Goal: Task Accomplishment & Management: Manage account settings

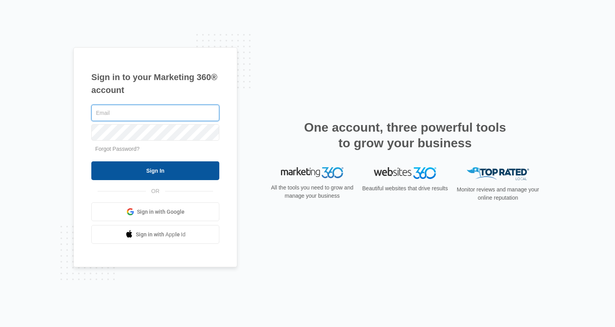
type input "kyle.knoop@madwire.com"
click at [153, 169] on input "Sign In" at bounding box center [155, 170] width 128 height 19
type input "kyle.knoop@madwire.com"
click at [154, 169] on input "Sign In" at bounding box center [155, 170] width 128 height 19
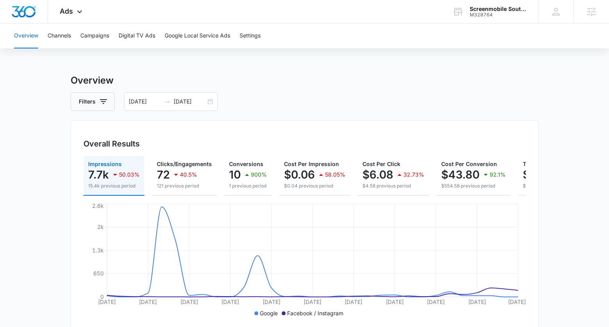
click at [472, 14] on div "M328764" at bounding box center [498, 14] width 57 height 5
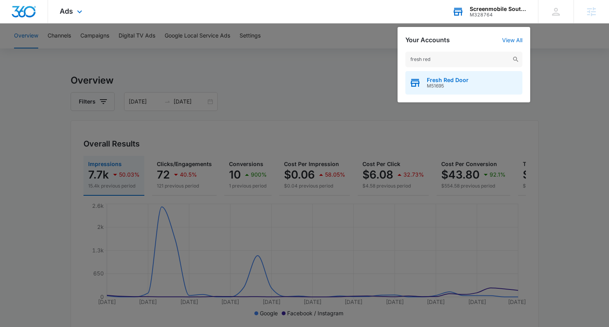
type input "fresh red"
click at [447, 75] on div "Fresh Red Door M51695" at bounding box center [463, 82] width 117 height 23
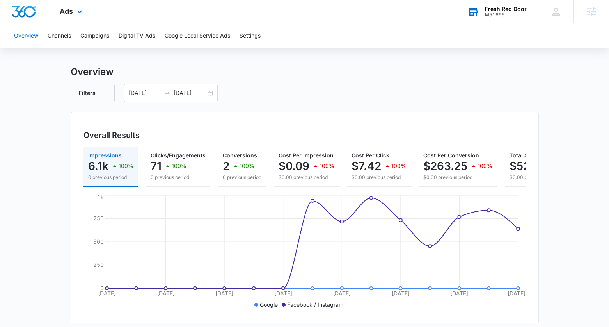
scroll to position [50, 0]
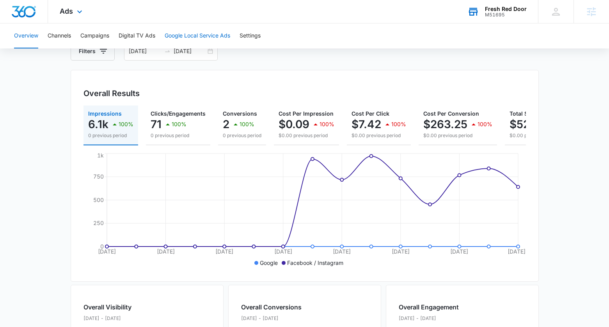
click at [217, 39] on button "Google Local Service Ads" at bounding box center [198, 35] width 66 height 25
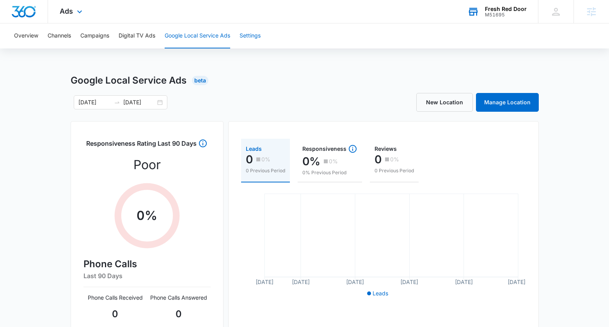
click at [255, 31] on button "Settings" at bounding box center [250, 35] width 21 height 25
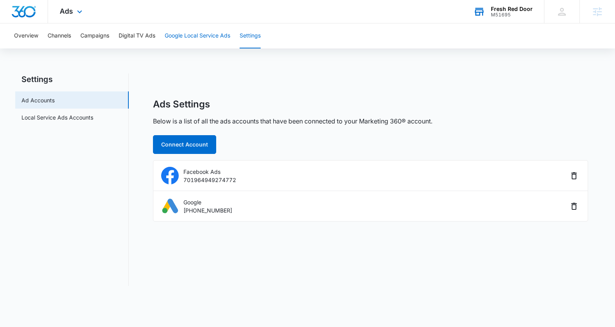
click at [207, 38] on button "Google Local Service Ads" at bounding box center [198, 35] width 66 height 25
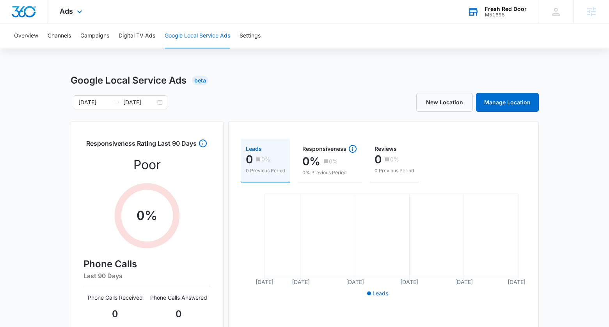
click at [55, 151] on div "Google Local Service Ads Beta [DATE] [DATE] New Location Manage Location Respon…" at bounding box center [304, 276] width 609 height 406
click at [254, 34] on button "Settings" at bounding box center [250, 35] width 21 height 25
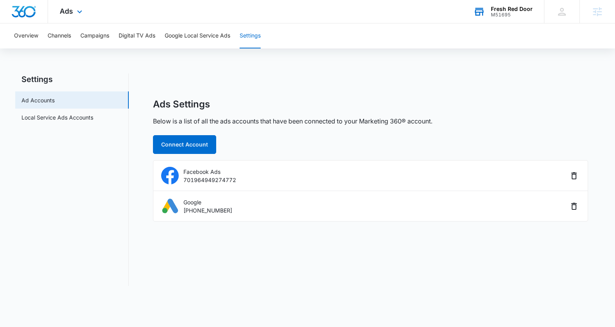
click at [95, 215] on nav "Settings Ad Accounts Local Service Ads Accounts" at bounding box center [72, 179] width 114 height 212
